Goal: Task Accomplishment & Management: Use online tool/utility

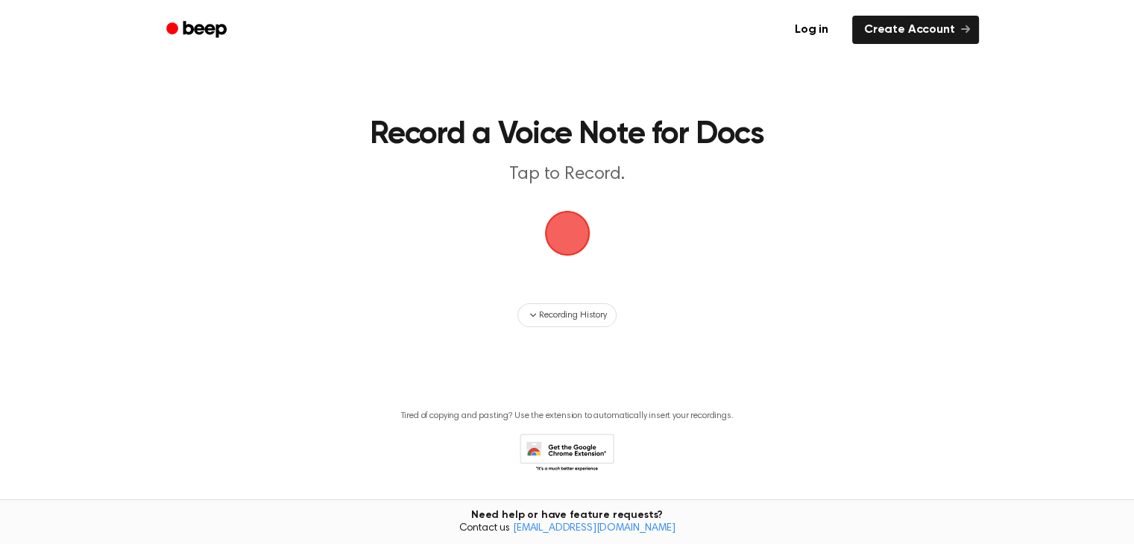
click at [558, 224] on span "button" at bounding box center [568, 234] width 42 height 42
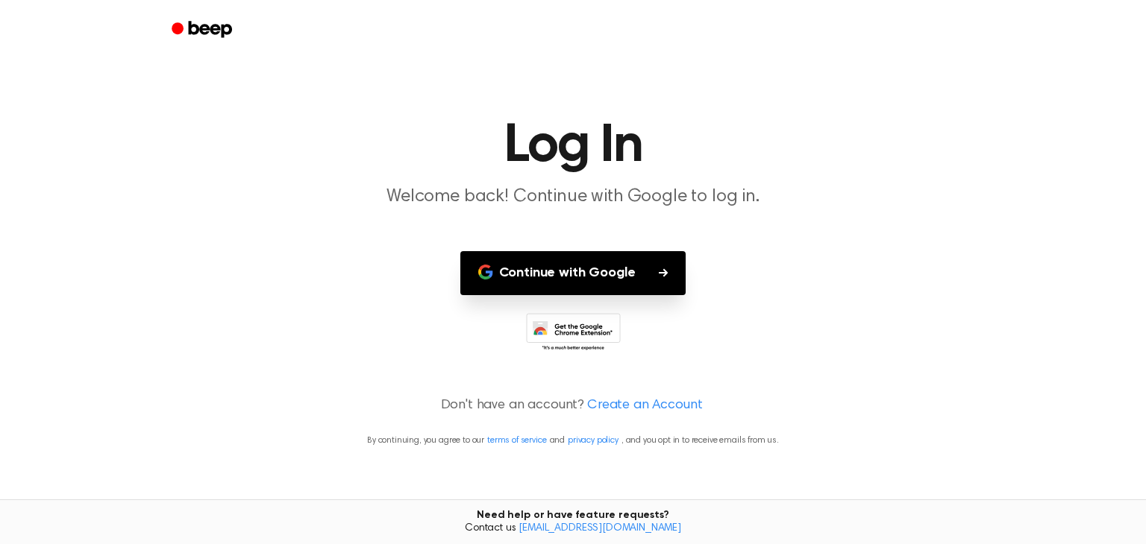
click at [565, 271] on button "Continue with Google" at bounding box center [573, 273] width 226 height 44
click at [574, 271] on button "Continue with Google" at bounding box center [573, 273] width 226 height 44
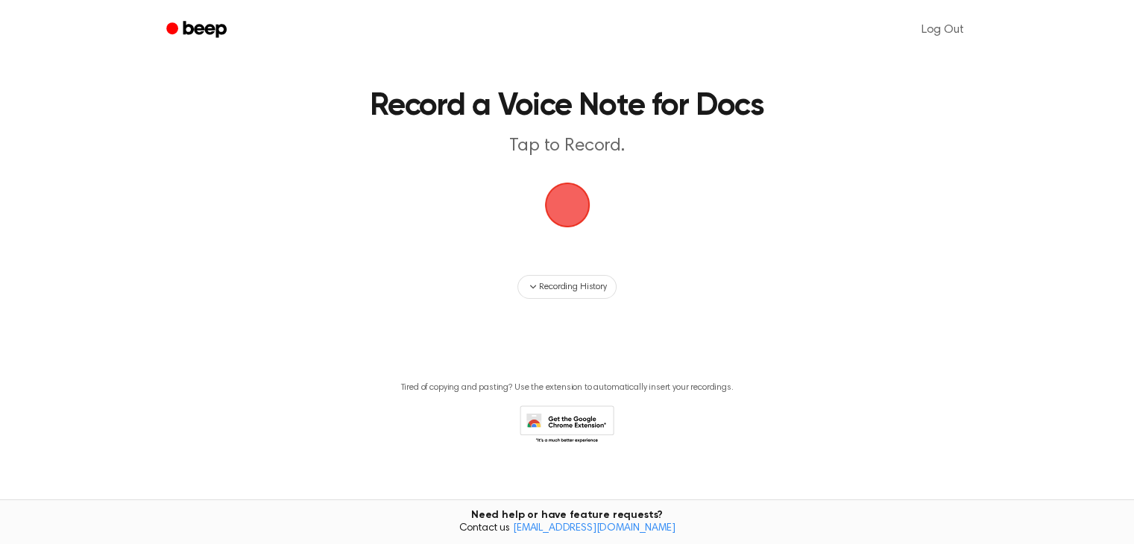
scroll to position [44, 0]
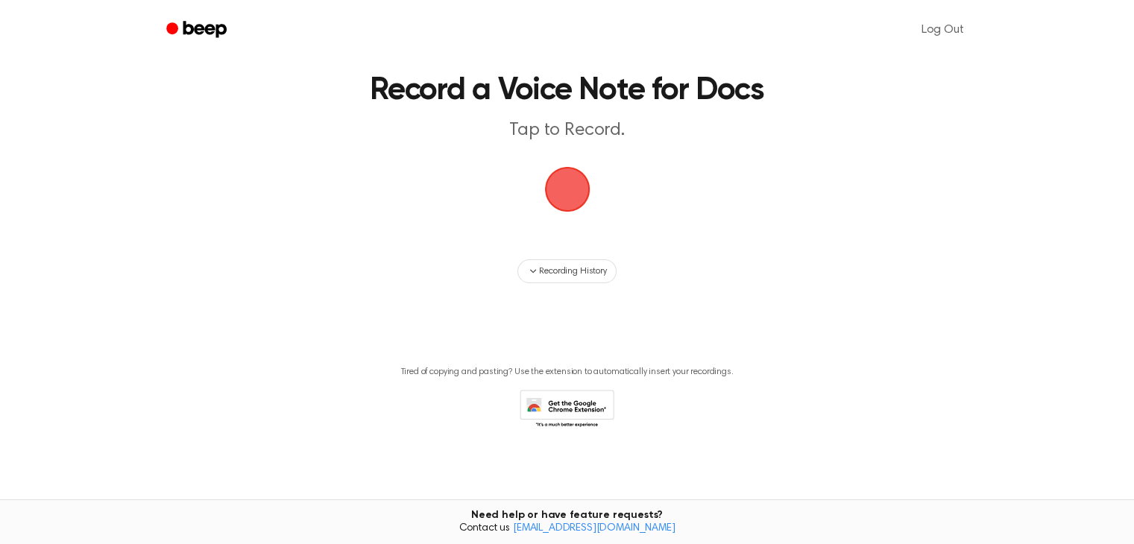
click at [584, 529] on link "[EMAIL_ADDRESS][DOMAIN_NAME]" at bounding box center [594, 529] width 163 height 10
click at [585, 172] on span "button" at bounding box center [568, 190] width 42 height 42
click at [571, 198] on span "button" at bounding box center [568, 190] width 42 height 42
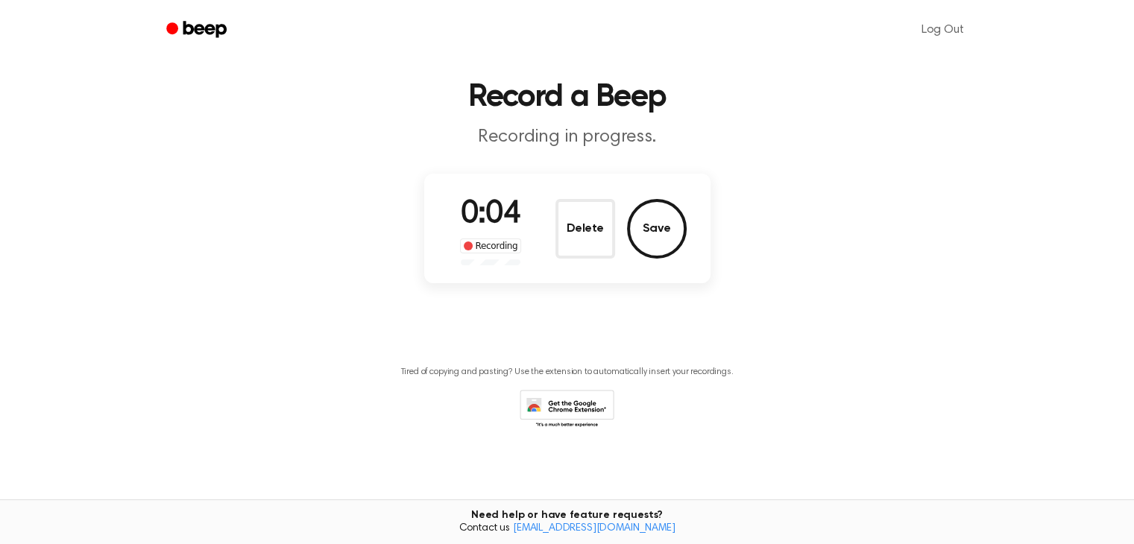
click at [857, 29] on ul "Log Out" at bounding box center [615, 30] width 727 height 36
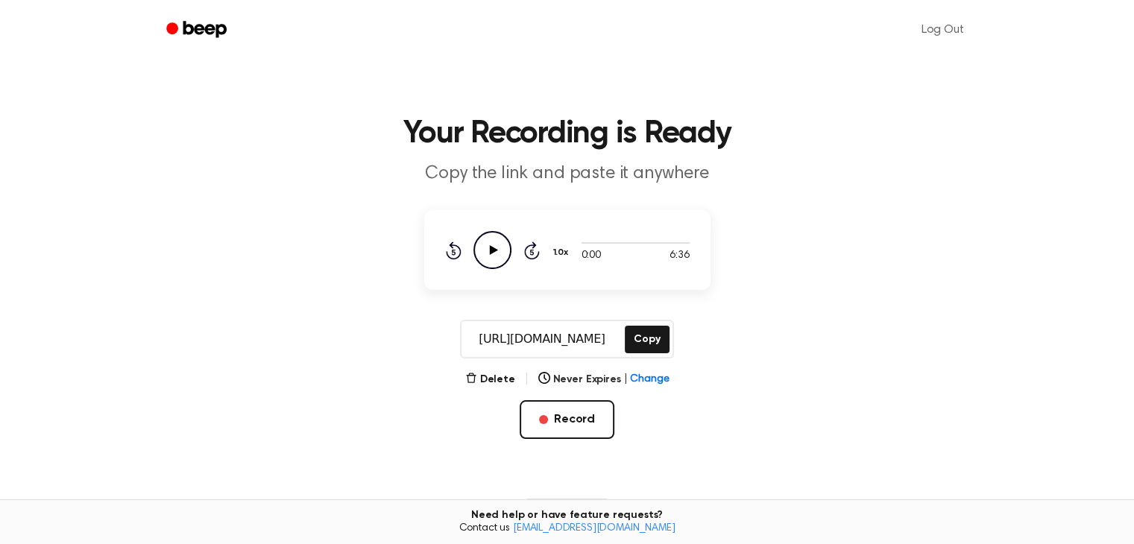
scroll to position [239, 0]
